Goal: Check status: Check status

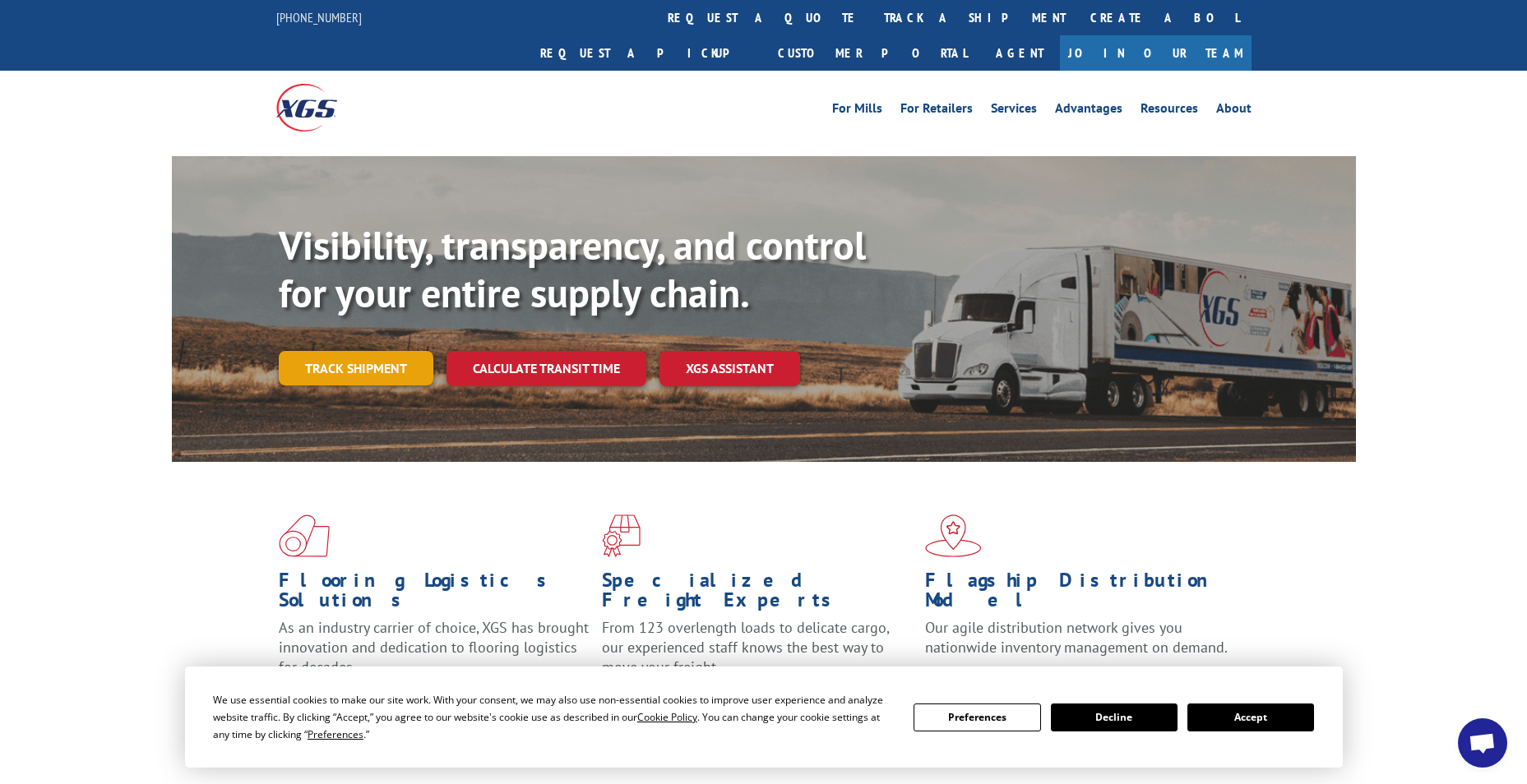
click at [355, 351] on link "Track shipment" at bounding box center [355, 368] width 155 height 35
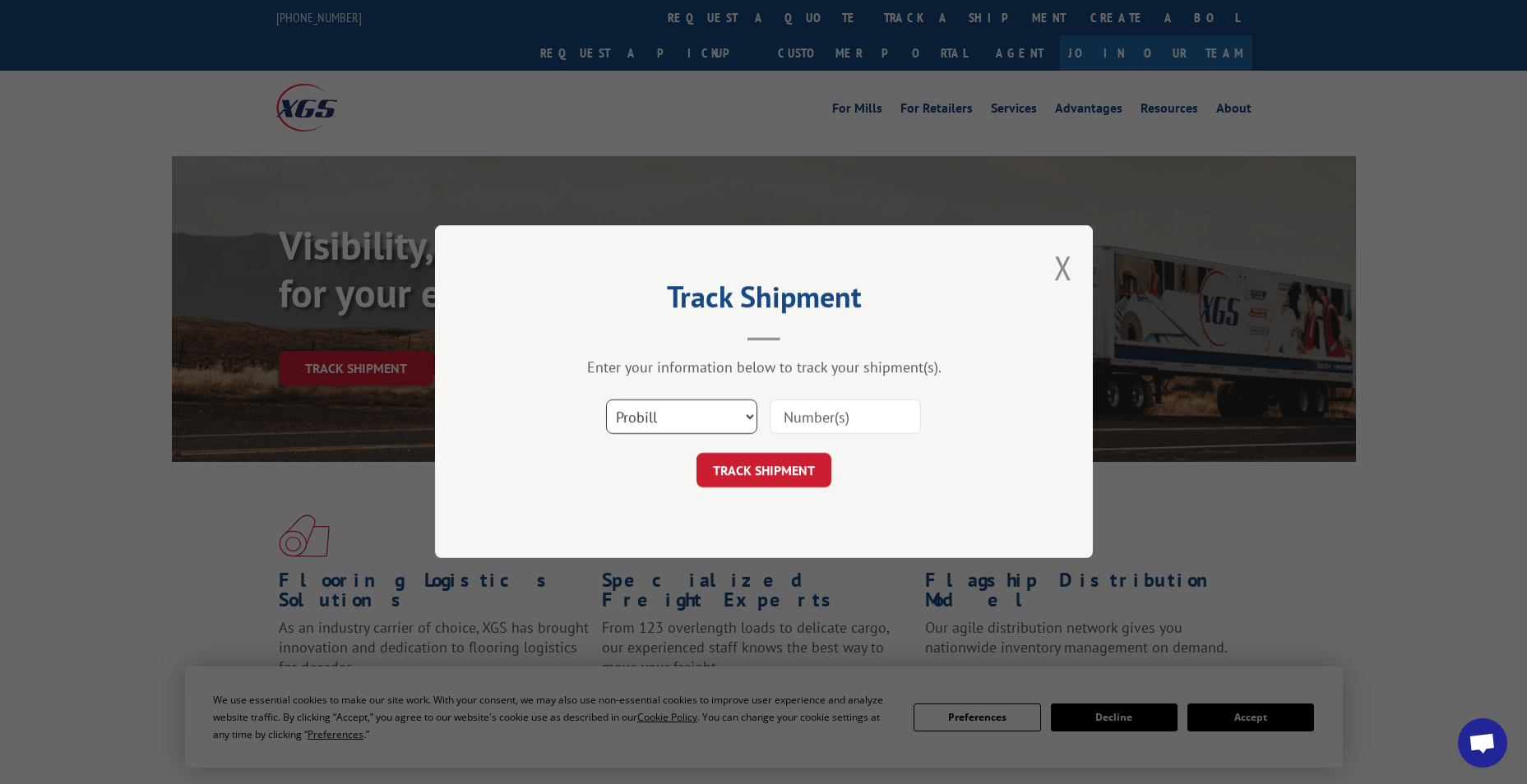
drag, startPoint x: 658, startPoint y: 402, endPoint x: 658, endPoint y: 413, distance: 11.0
click at [658, 403] on select "Select category... Probill BOL PO" at bounding box center [681, 417] width 151 height 35
select select "bol"
click at [606, 400] on select "Select category... Probill BOL PO" at bounding box center [681, 417] width 151 height 35
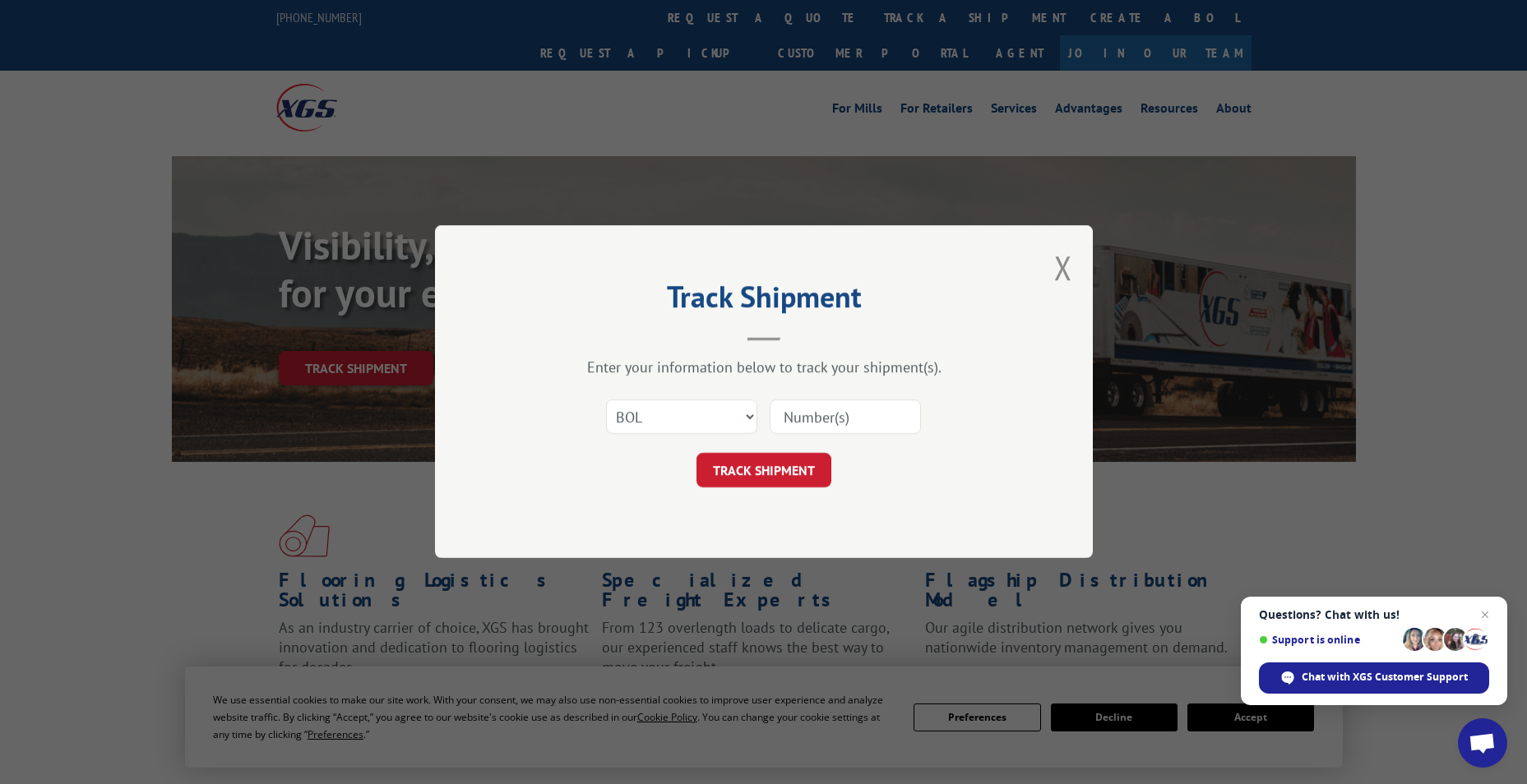
click at [805, 428] on input at bounding box center [845, 417] width 151 height 35
paste input "6021872"
type input "6021872"
click at [778, 475] on button "TRACK SHIPMENT" at bounding box center [764, 471] width 135 height 35
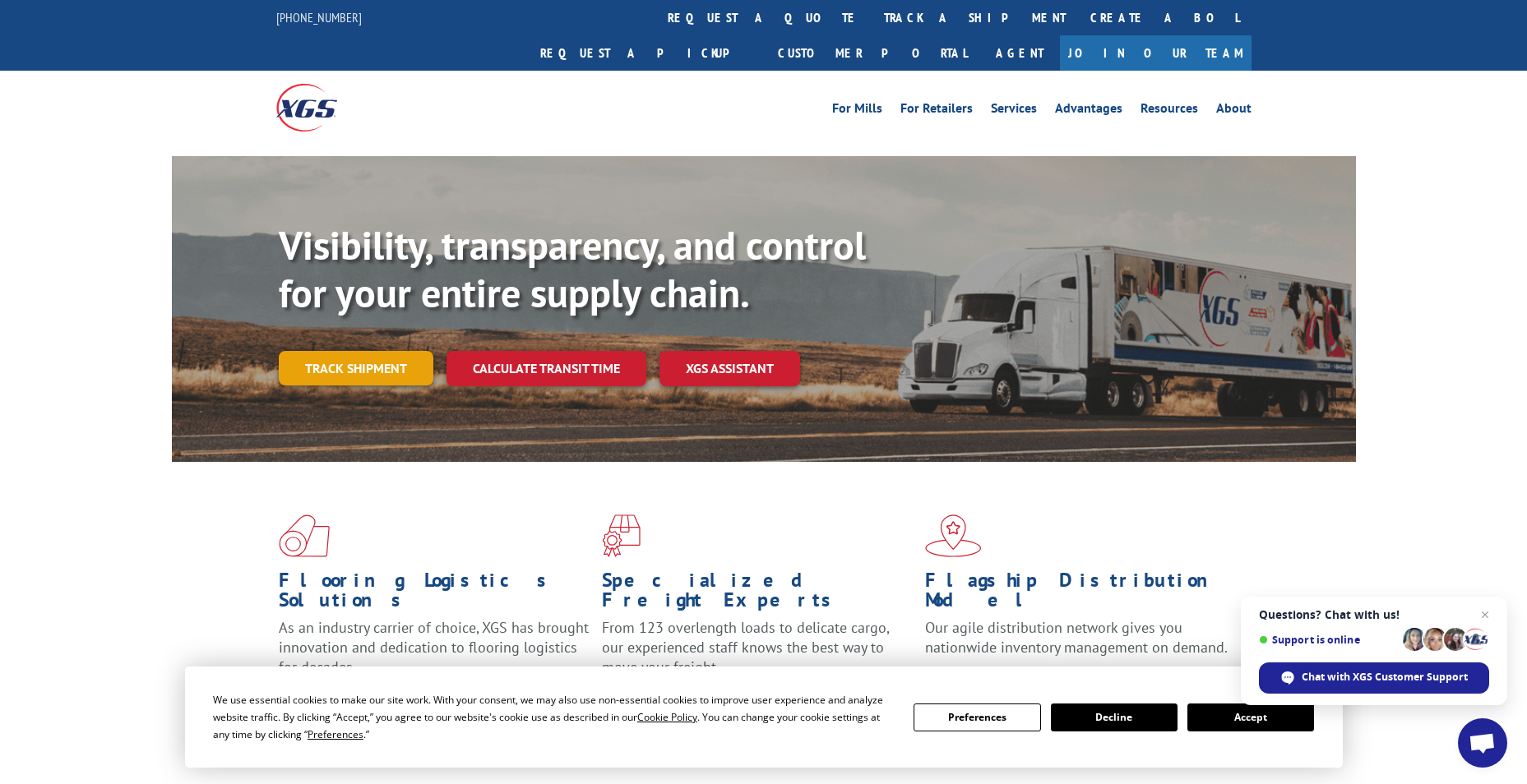
click at [355, 351] on link "Track shipment" at bounding box center [355, 368] width 155 height 35
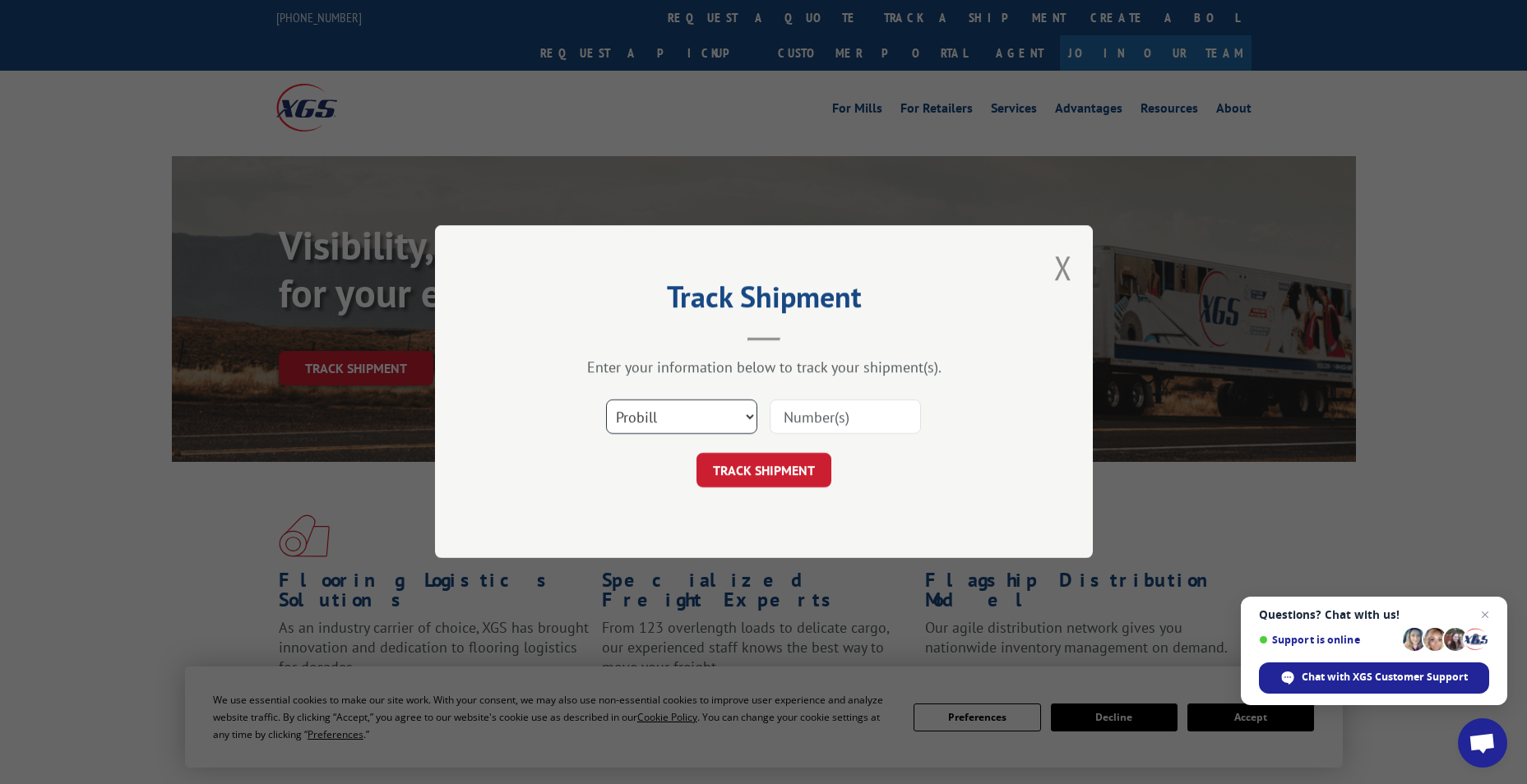
click at [653, 415] on select "Select category... Probill BOL PO" at bounding box center [681, 417] width 151 height 35
select select "bol"
click at [606, 400] on select "Select category... Probill BOL PO" at bounding box center [681, 417] width 151 height 35
click at [834, 414] on input at bounding box center [845, 417] width 151 height 35
paste input "6627369"
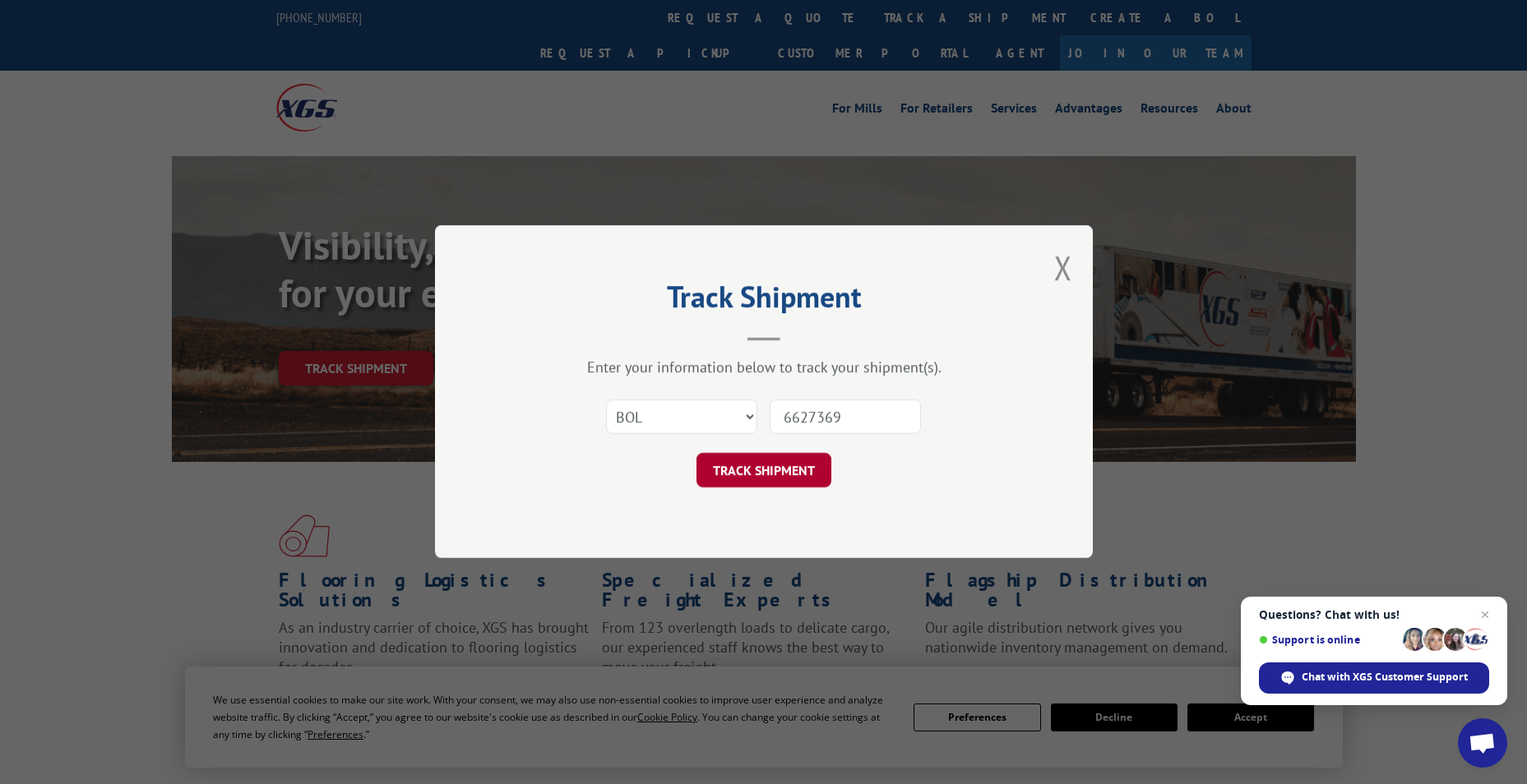
type input "6627369"
click at [804, 483] on button "TRACK SHIPMENT" at bounding box center [764, 471] width 135 height 35
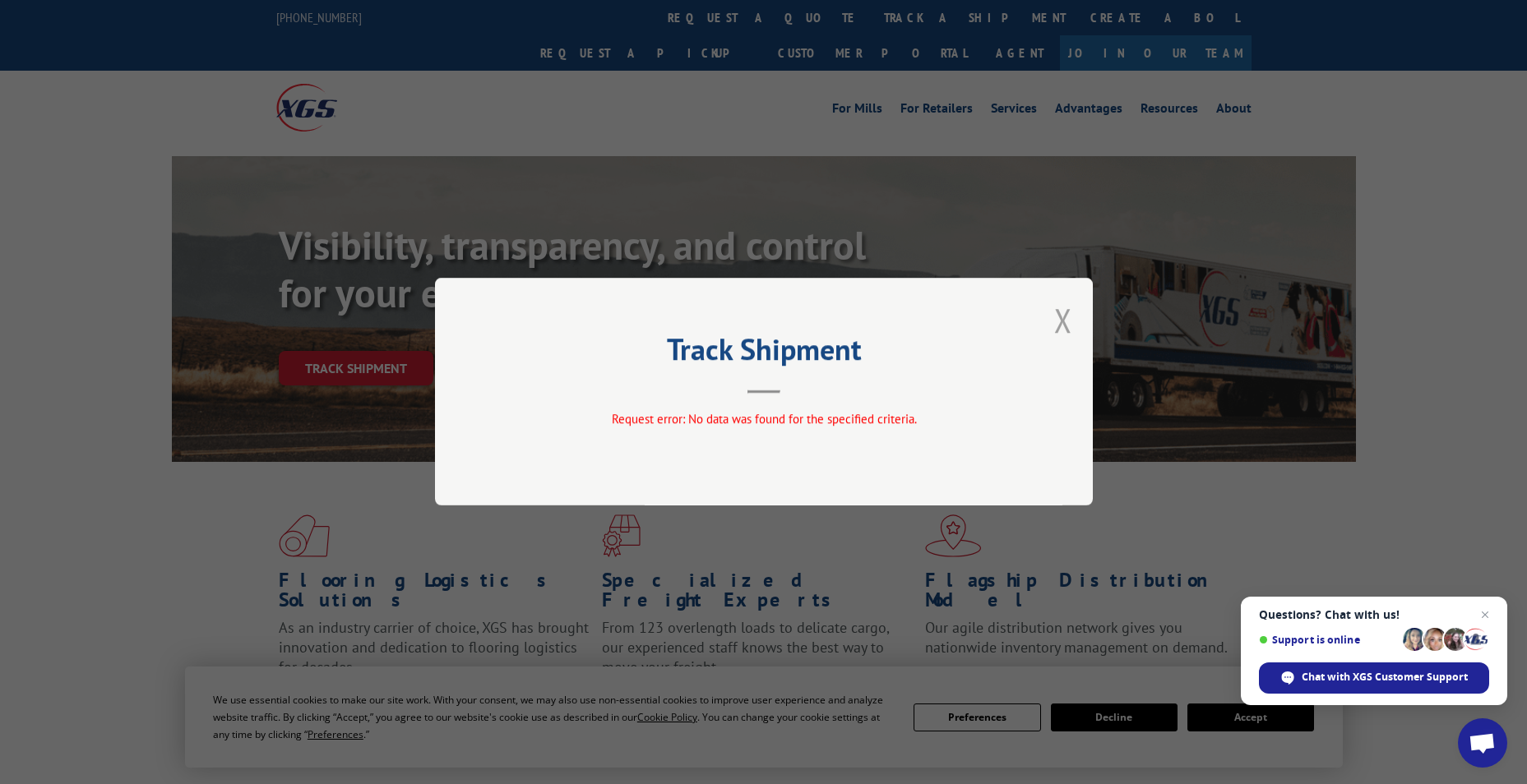
click at [1066, 322] on button "Close modal" at bounding box center [1063, 320] width 18 height 43
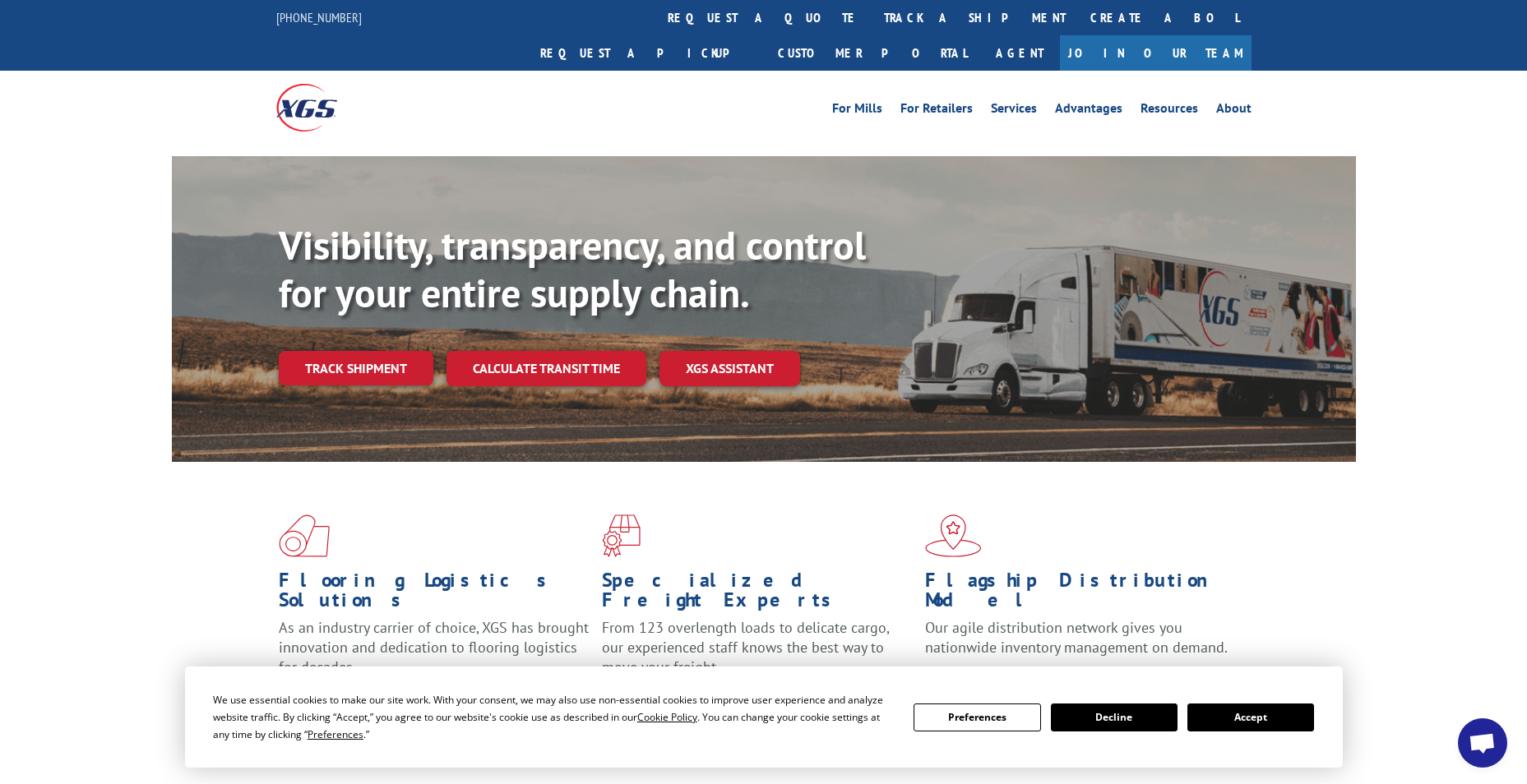
drag, startPoint x: 378, startPoint y: 333, endPoint x: 380, endPoint y: 344, distance: 11.2
click at [378, 351] on link "Track shipment" at bounding box center [355, 368] width 155 height 35
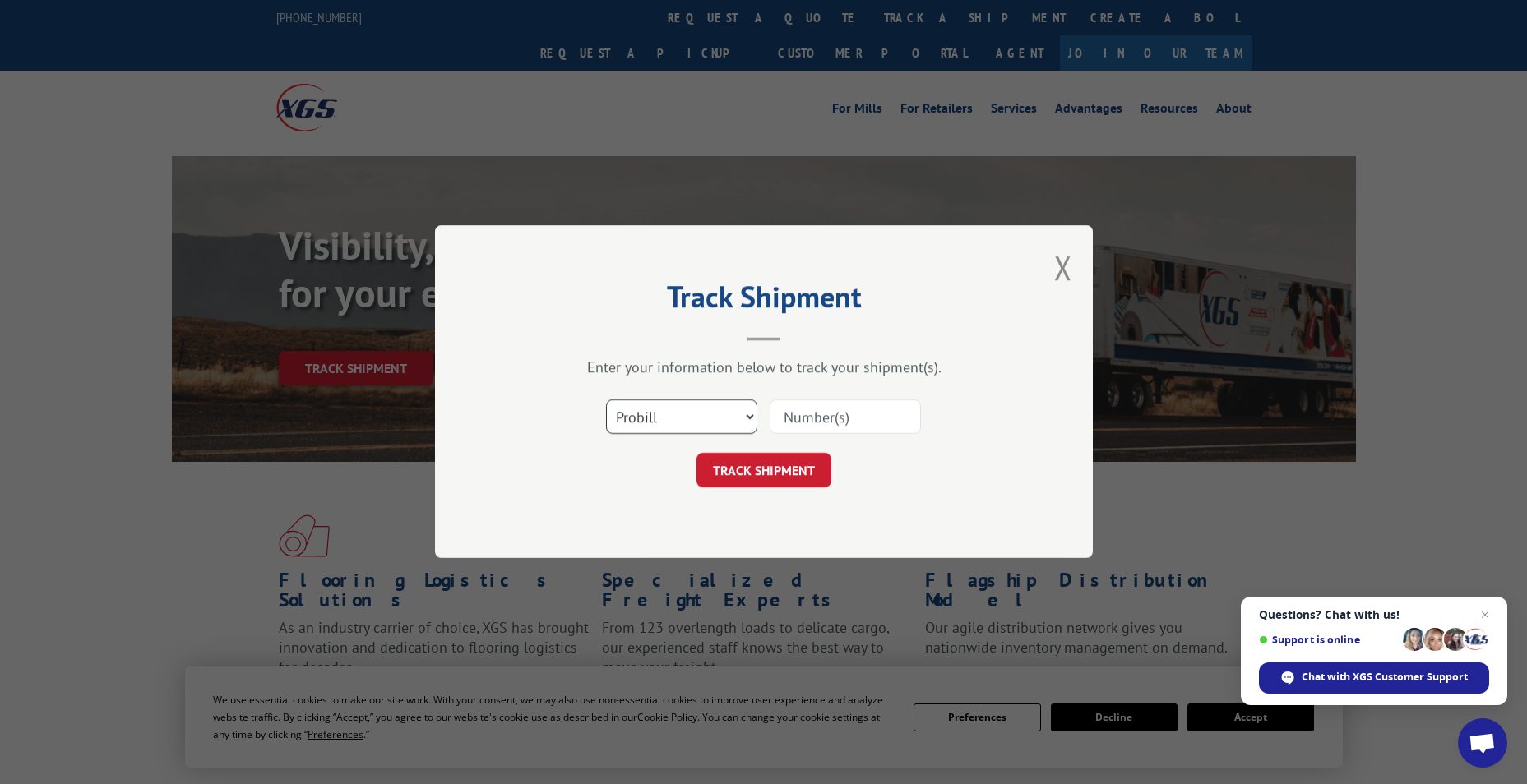
click at [633, 409] on select "Select category... Probill BOL PO" at bounding box center [681, 417] width 151 height 35
select select "bol"
click at [606, 400] on select "Select category... Probill BOL PO" at bounding box center [681, 417] width 151 height 35
click at [814, 415] on input at bounding box center [845, 417] width 151 height 35
paste input "453752"
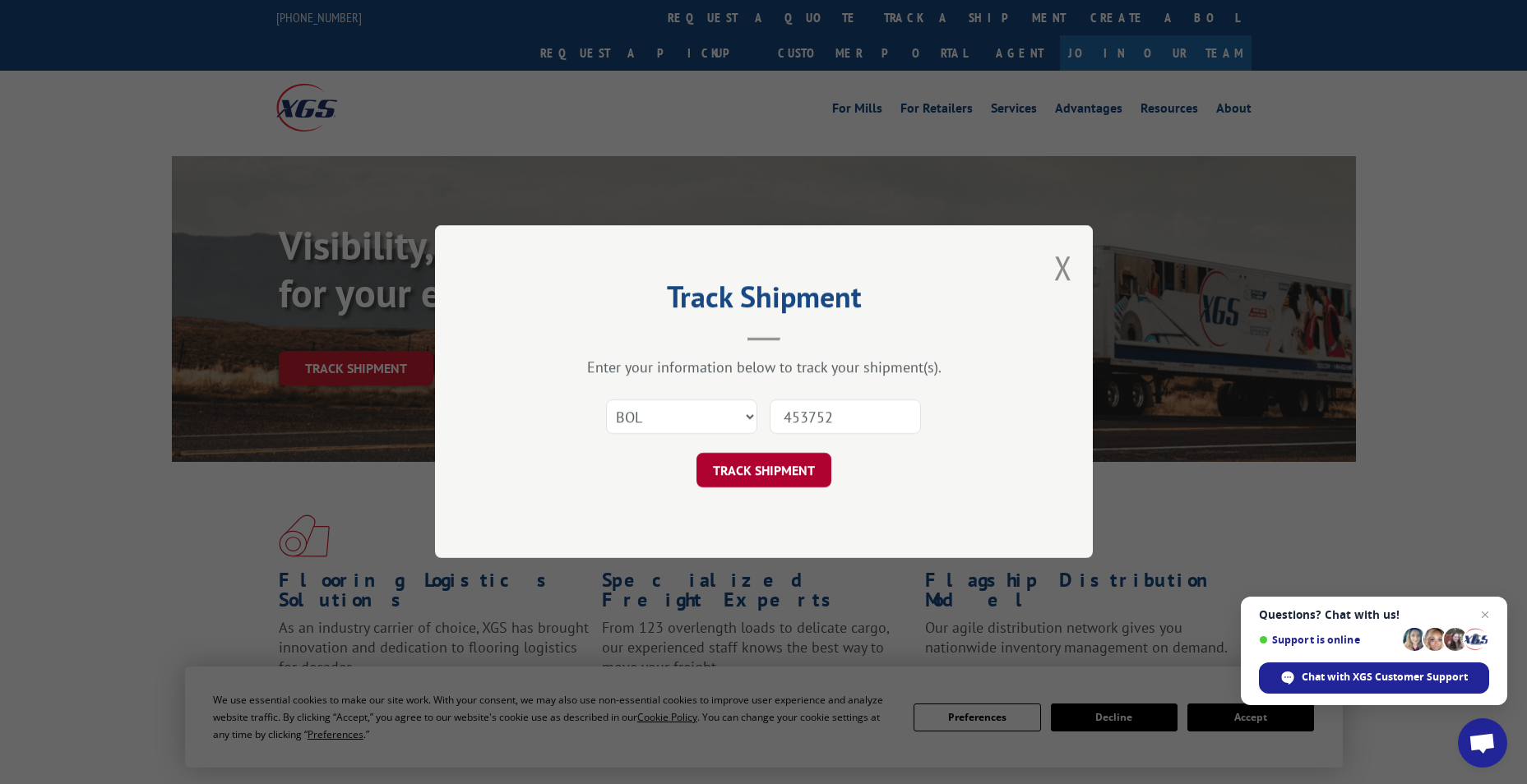
type input "453752"
click at [790, 462] on button "TRACK SHIPMENT" at bounding box center [764, 471] width 135 height 35
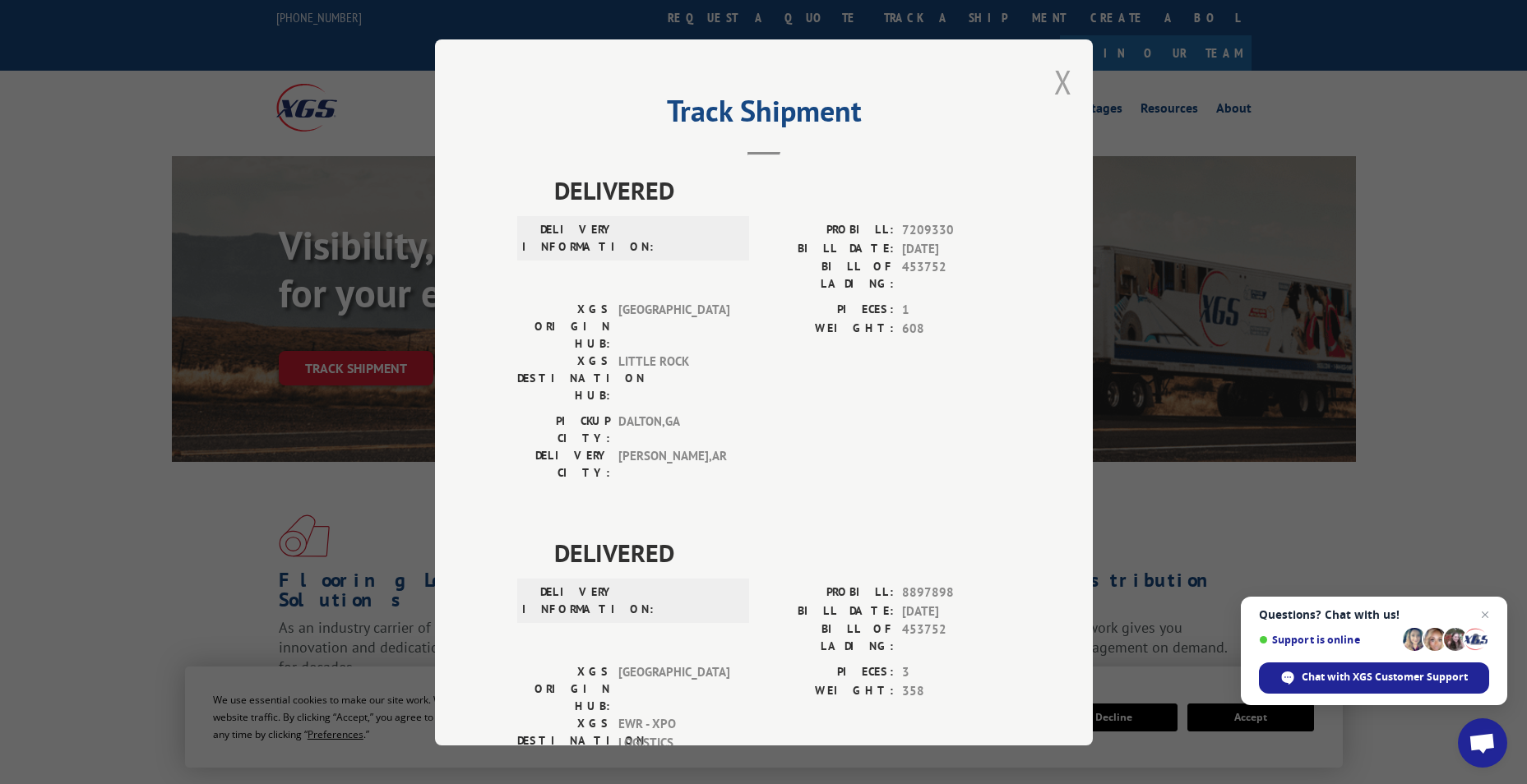
click at [1062, 89] on button "Close modal" at bounding box center [1063, 81] width 18 height 43
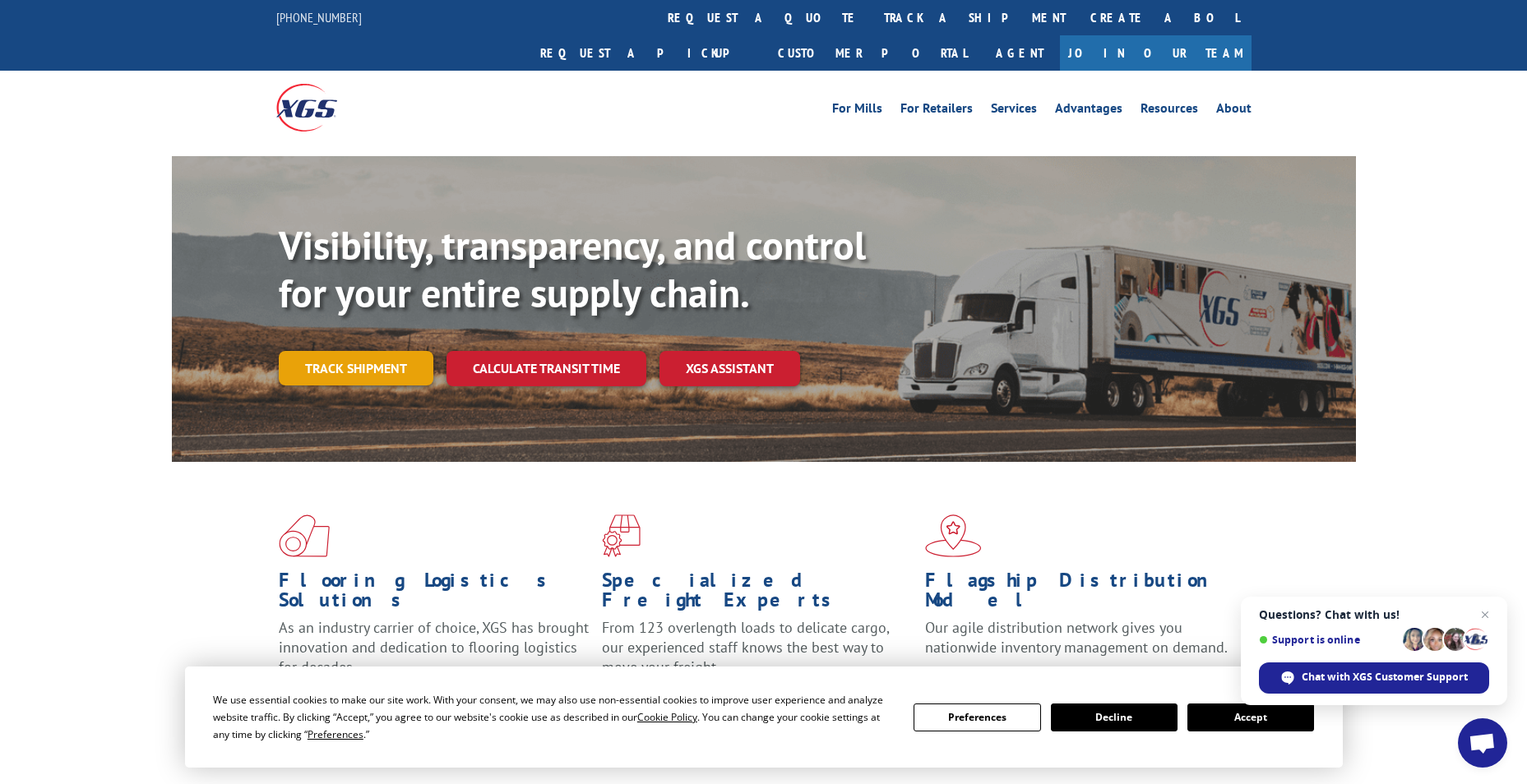
click at [354, 351] on link "Track shipment" at bounding box center [355, 368] width 155 height 35
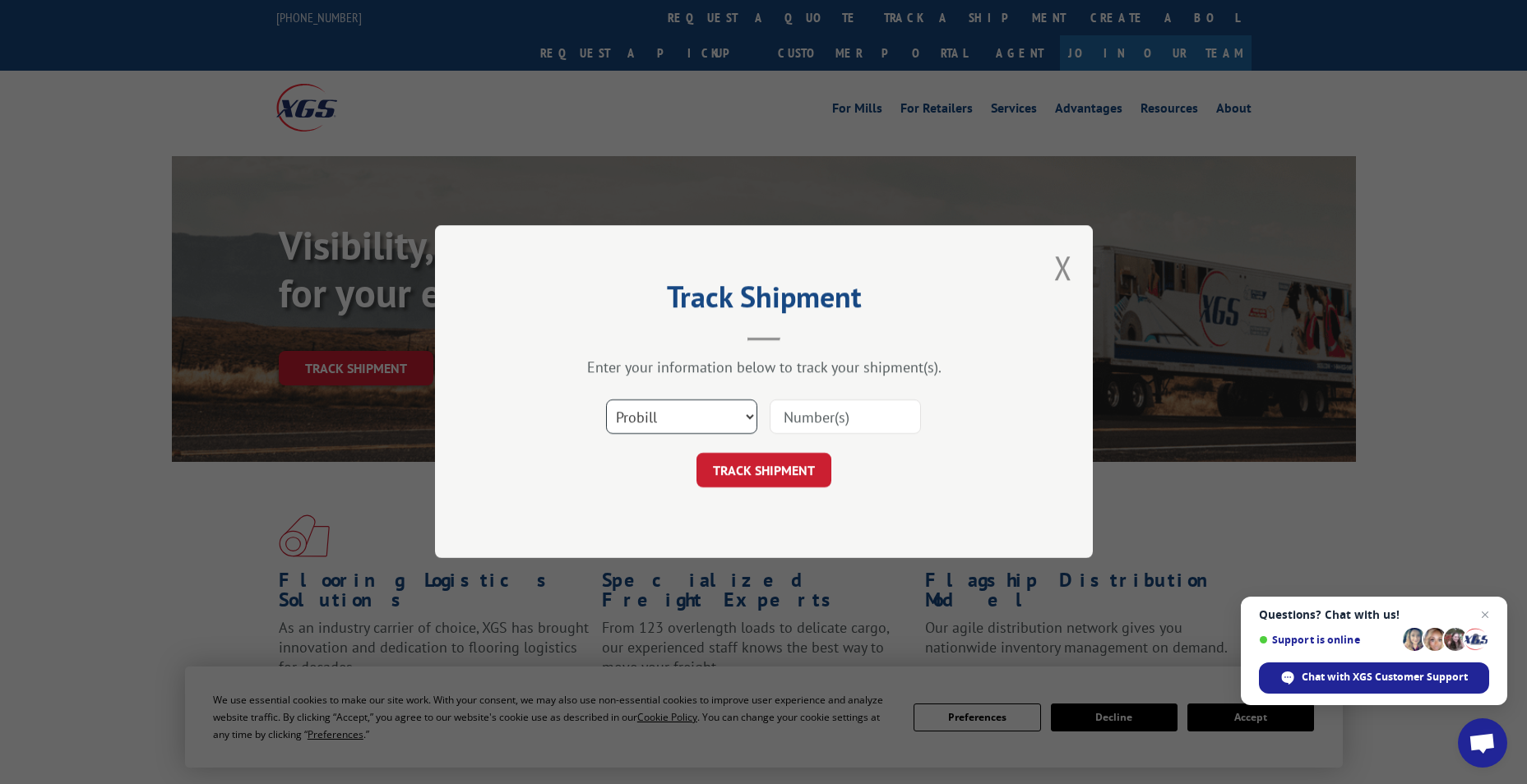
click at [671, 413] on select "Select category... Probill BOL PO" at bounding box center [681, 417] width 151 height 35
select select "bol"
click at [606, 400] on select "Select category... Probill BOL PO" at bounding box center [681, 417] width 151 height 35
click at [822, 414] on input at bounding box center [845, 417] width 151 height 35
paste input "6023791"
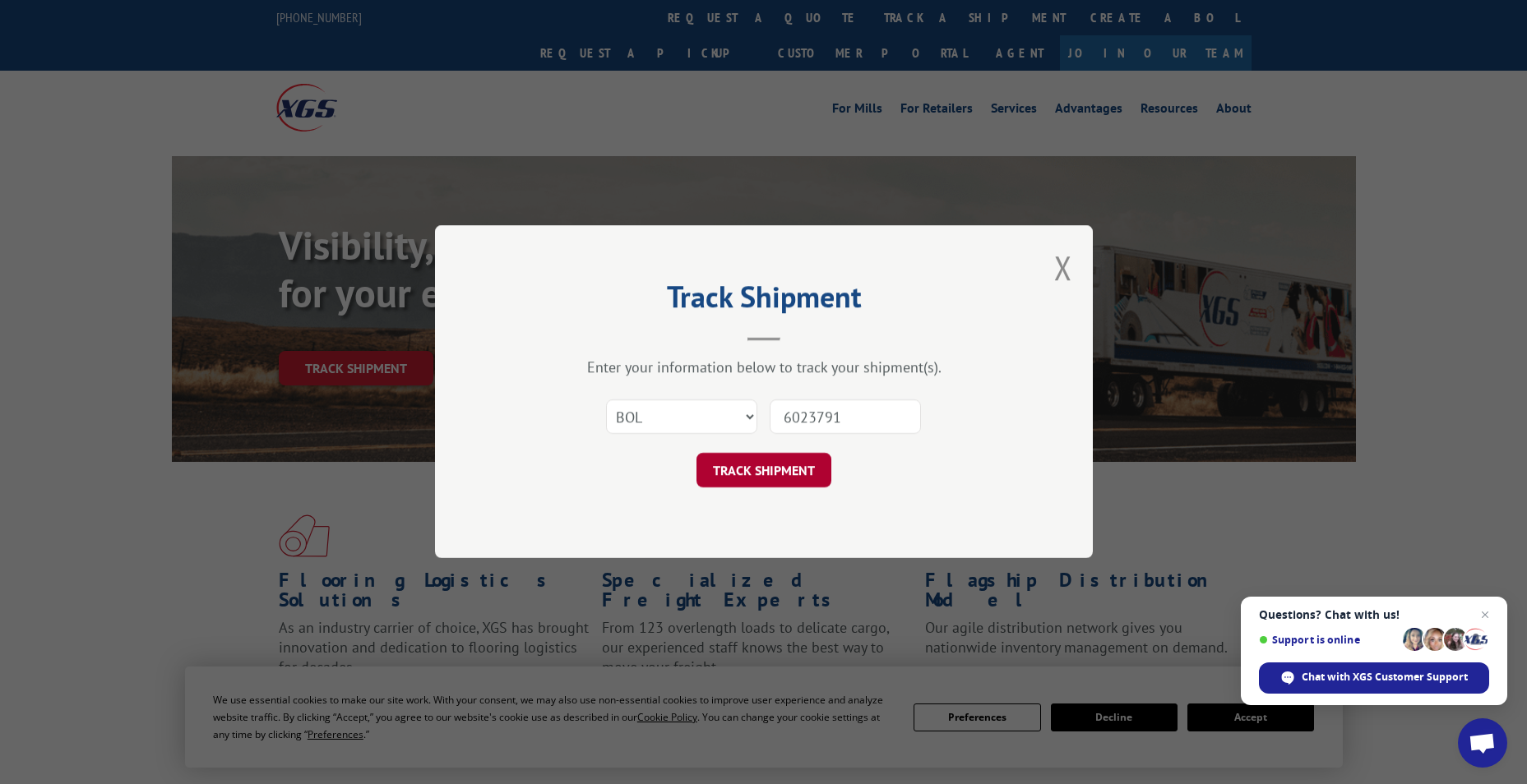
type input "6023791"
click at [788, 482] on button "TRACK SHIPMENT" at bounding box center [764, 471] width 135 height 35
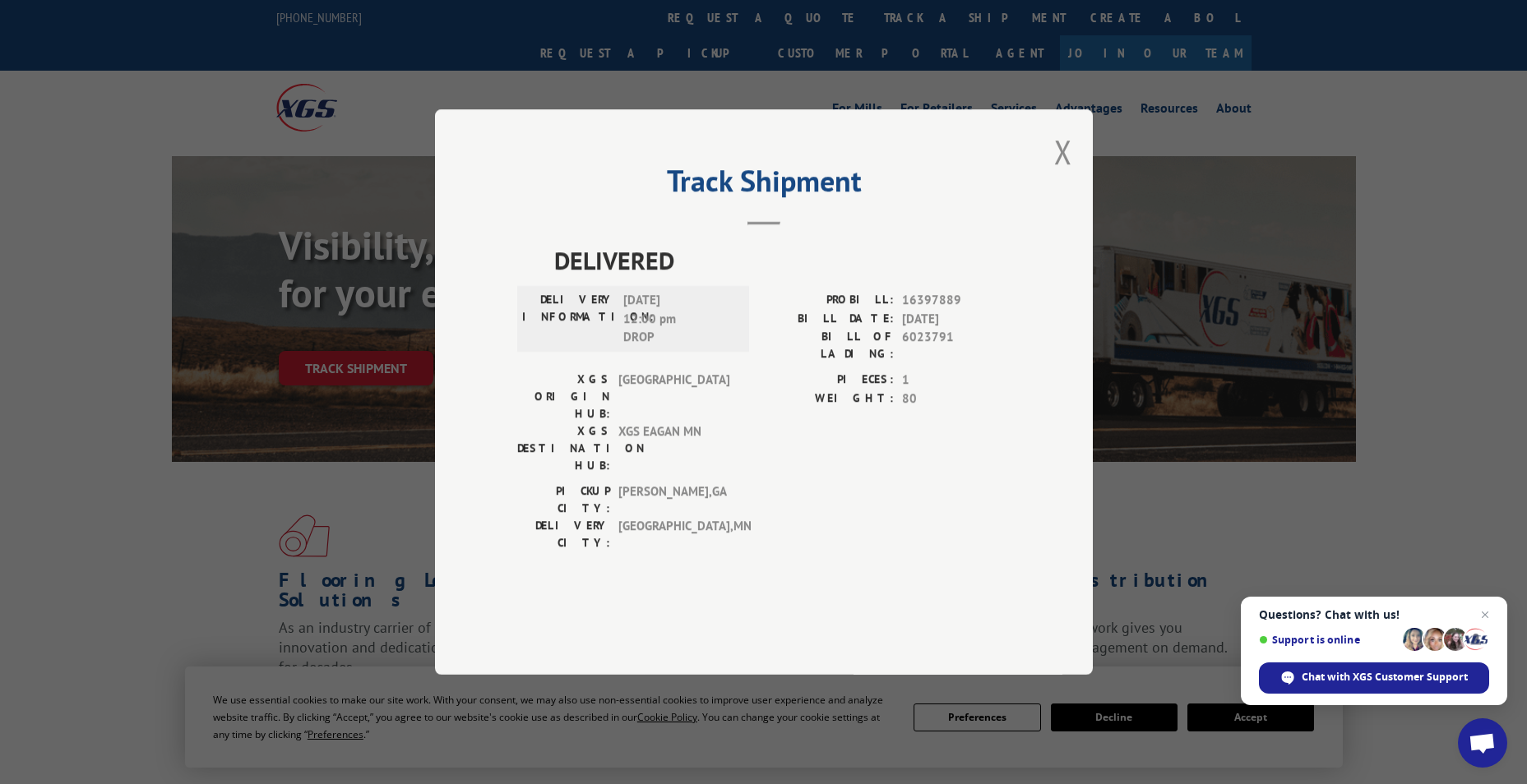
click at [1072, 201] on div "Track Shipment DELIVERED DELIVERY INFORMATION: 09/10/2025 12:00 pm DROP PROBILL…" at bounding box center [764, 392] width 658 height 565
click at [1063, 174] on button "Close modal" at bounding box center [1063, 151] width 18 height 43
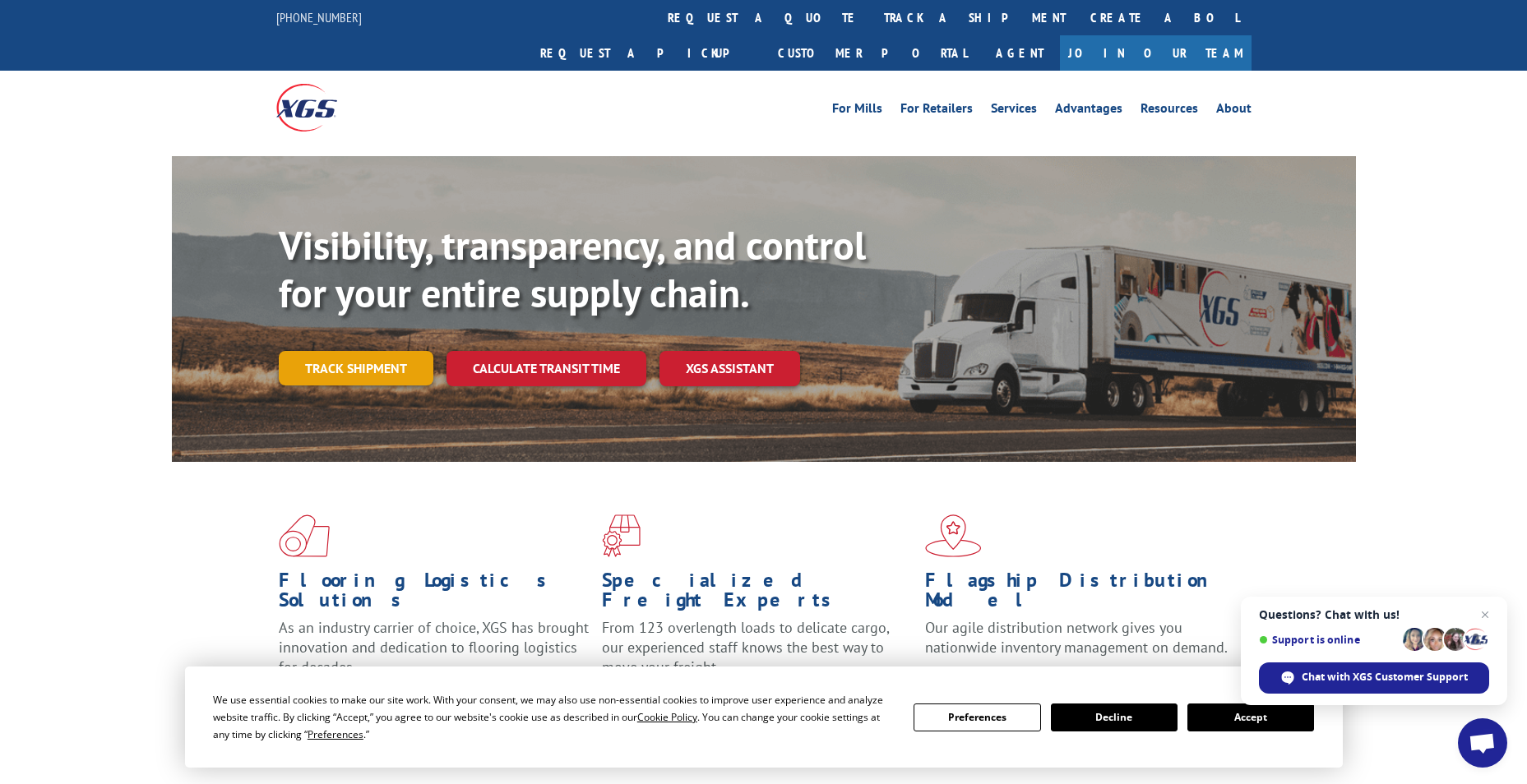
click at [337, 351] on link "Track shipment" at bounding box center [355, 368] width 155 height 35
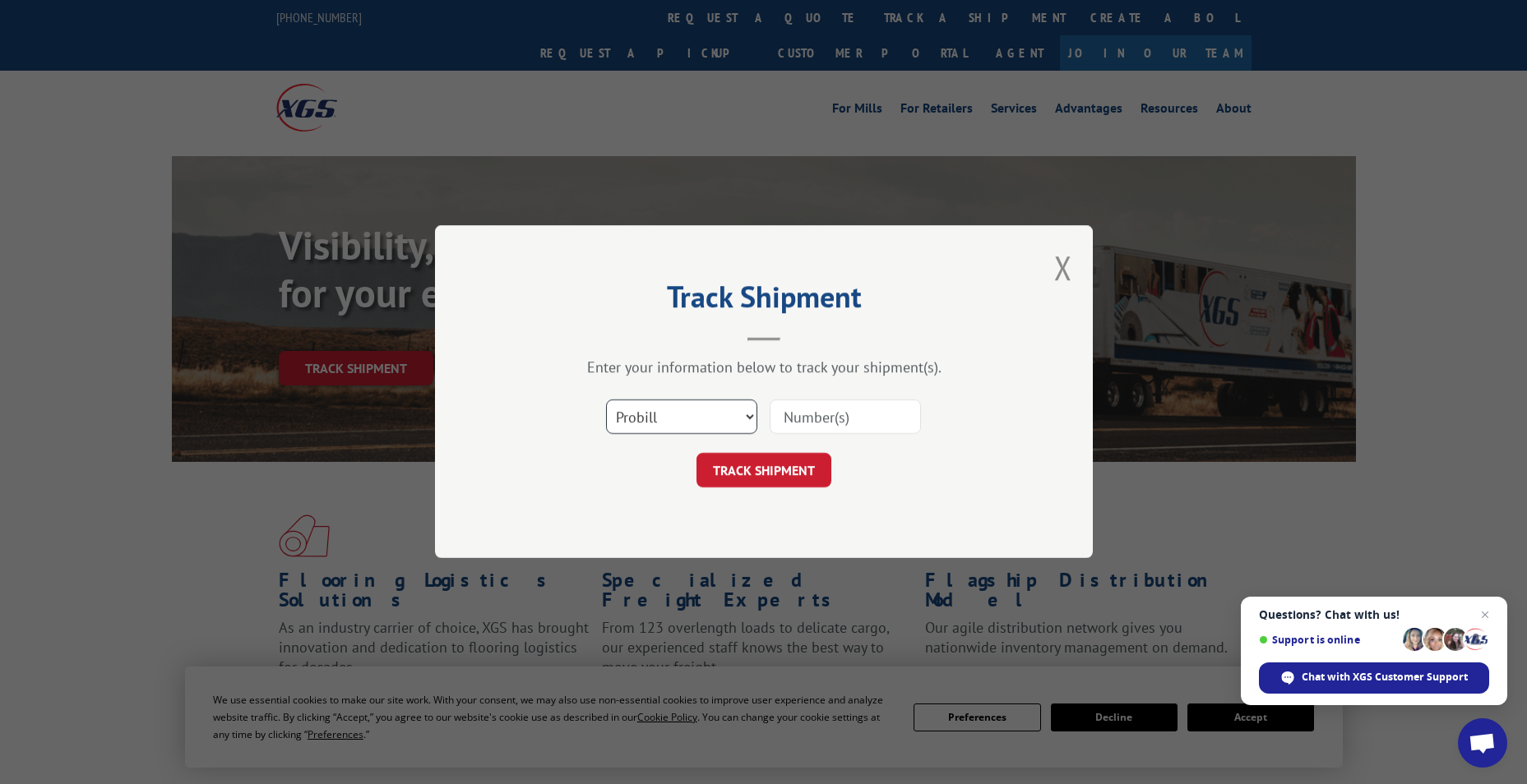
drag, startPoint x: 630, startPoint y: 420, endPoint x: 638, endPoint y: 437, distance: 18.8
click at [635, 430] on select "Select category... Probill BOL PO" at bounding box center [681, 417] width 151 height 35
select select "bol"
click at [606, 400] on select "Select category... Probill BOL PO" at bounding box center [681, 417] width 151 height 35
click at [827, 417] on input at bounding box center [845, 417] width 151 height 35
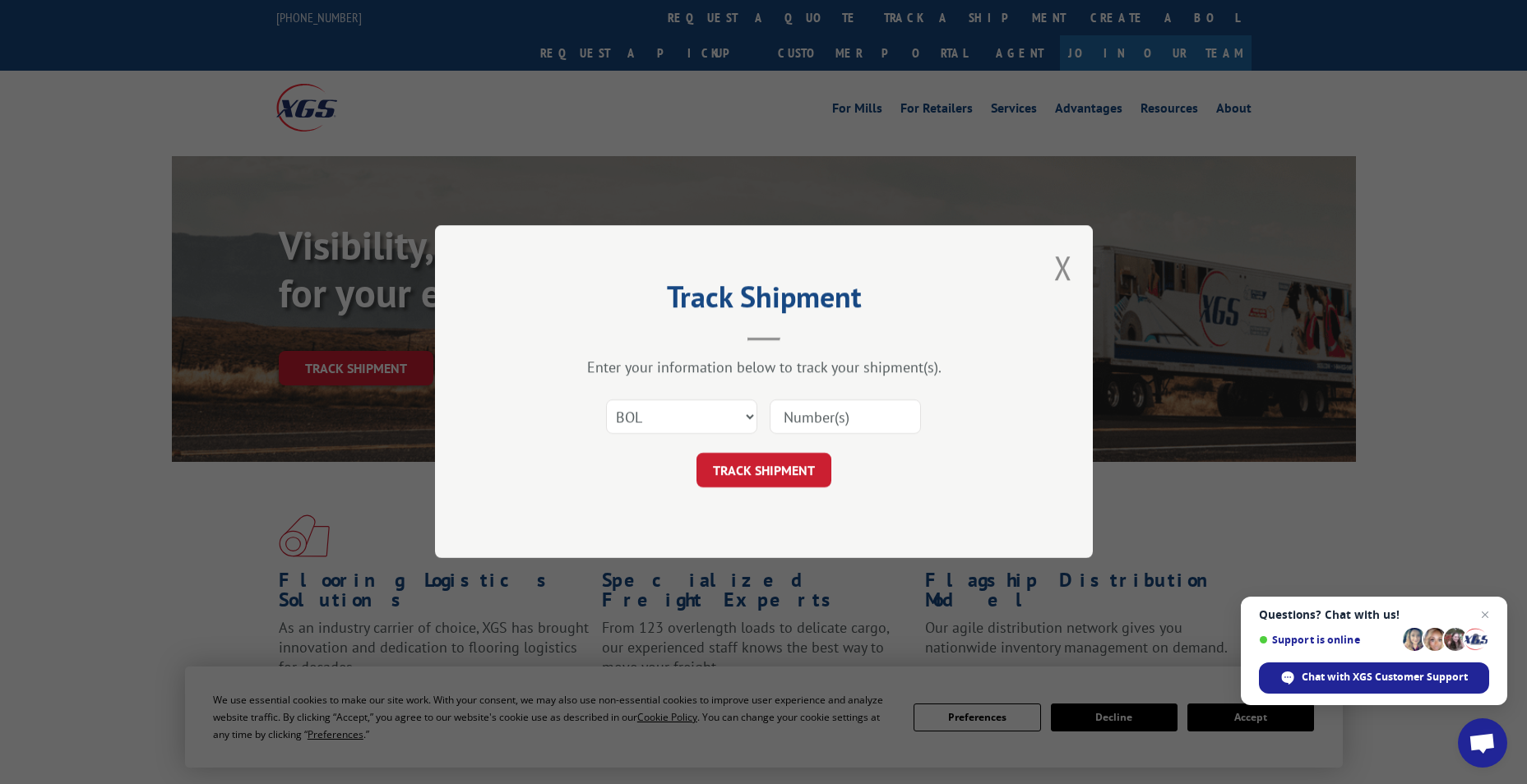
paste input "6026942"
type input "6026942"
click at [781, 467] on button "TRACK SHIPMENT" at bounding box center [764, 471] width 135 height 35
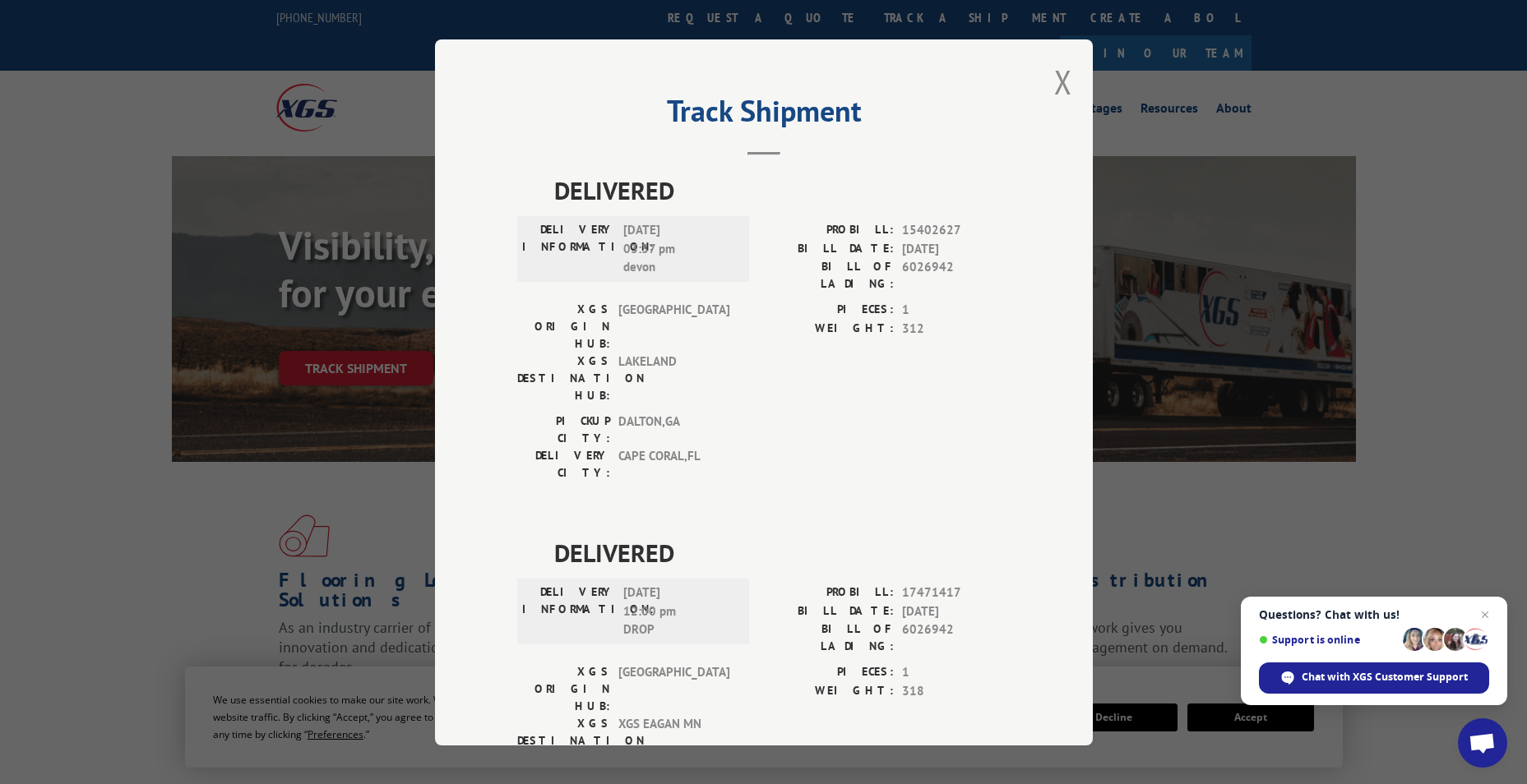
scroll to position [35, 0]
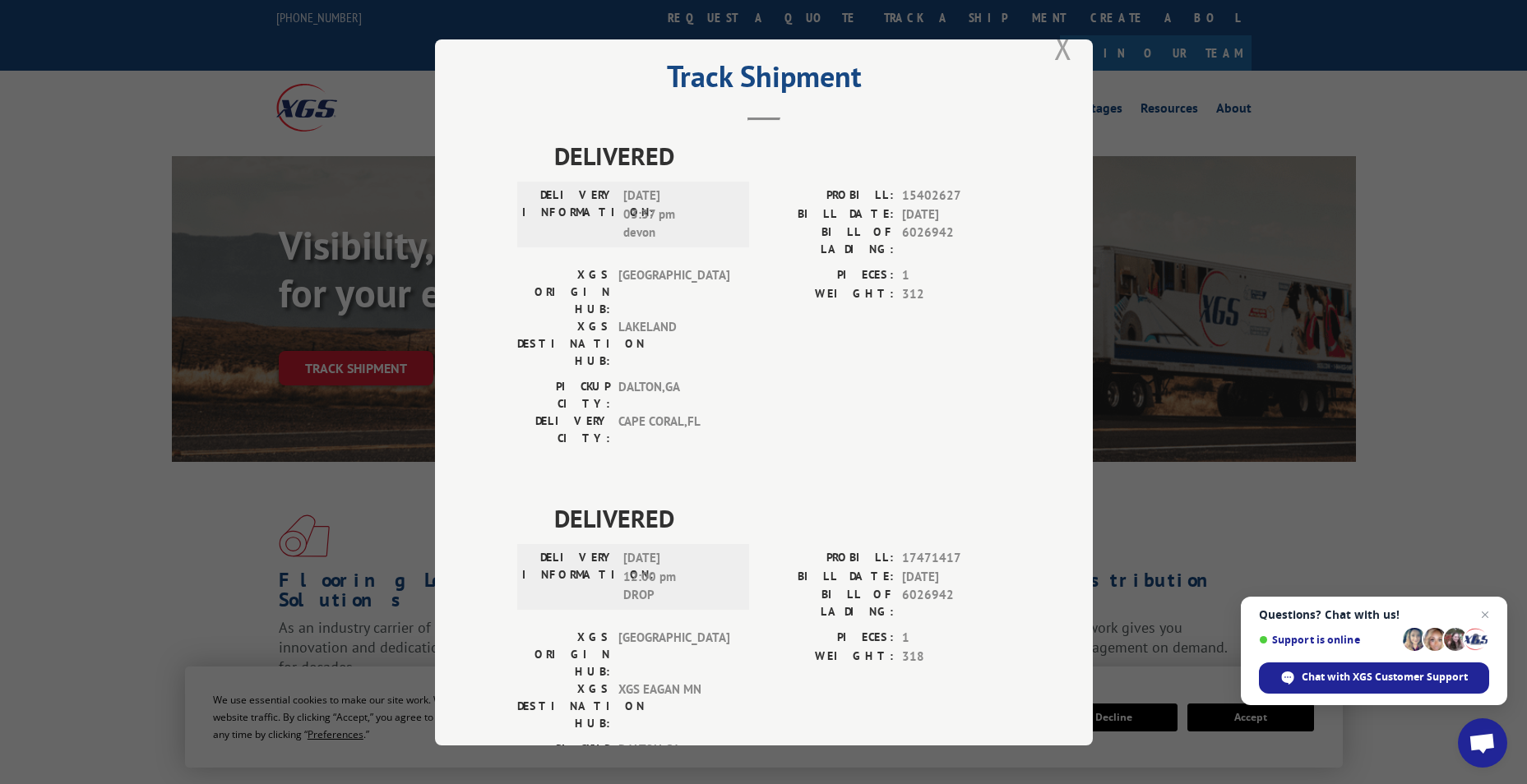
drag, startPoint x: 1057, startPoint y: 54, endPoint x: 931, endPoint y: 45, distance: 126.3
click at [1054, 54] on button "Close modal" at bounding box center [1063, 47] width 18 height 43
